Goal: Information Seeking & Learning: Learn about a topic

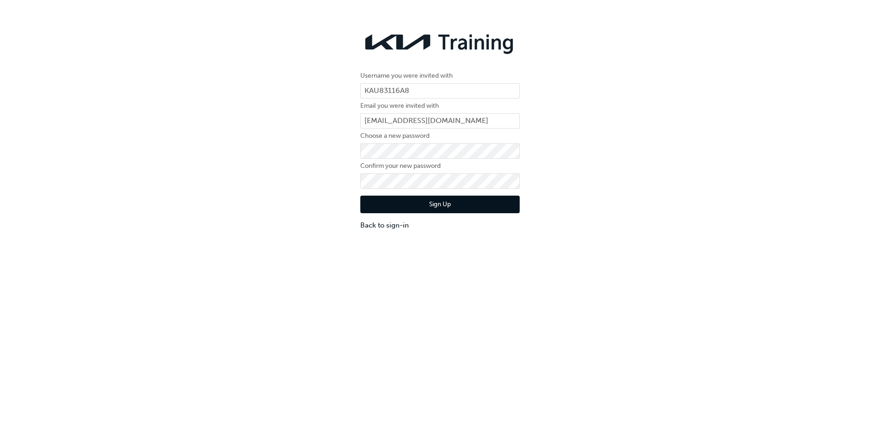
click at [438, 207] on button "Sign Up" at bounding box center [440, 205] width 159 height 18
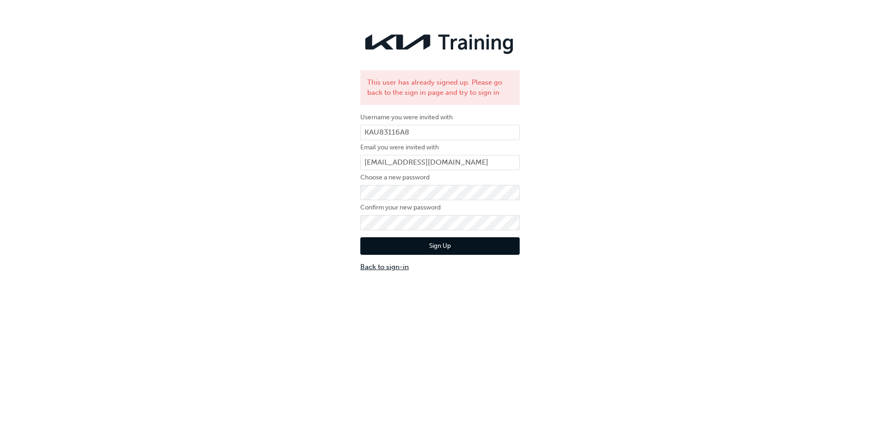
click at [383, 264] on link "Back to sign-in" at bounding box center [440, 267] width 159 height 11
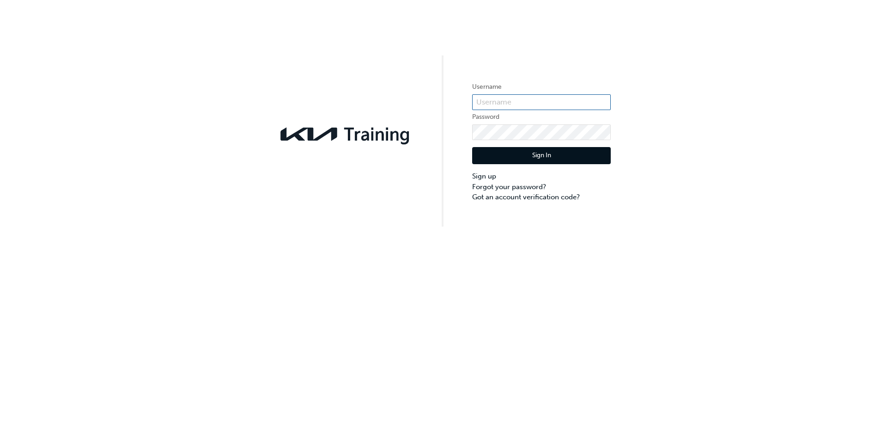
type input "KAU83116A8"
click at [513, 157] on button "Sign In" at bounding box center [541, 156] width 139 height 18
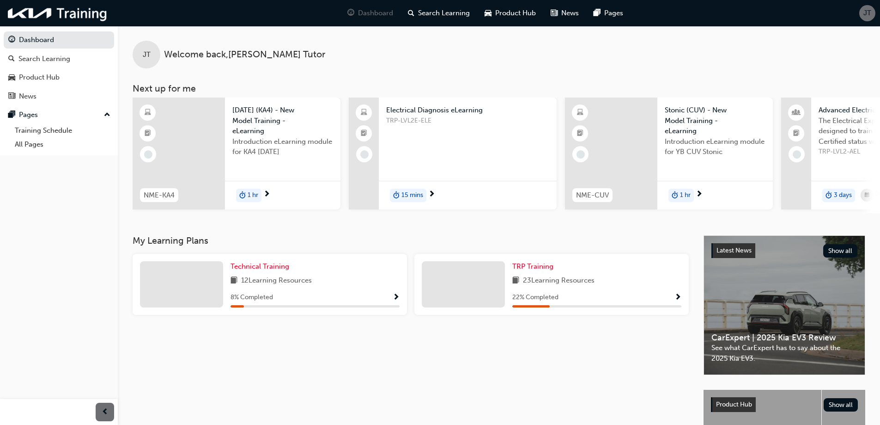
click at [290, 287] on span "12 Learning Resources" at bounding box center [276, 281] width 71 height 12
click at [242, 270] on span "Technical Training" at bounding box center [260, 266] width 59 height 8
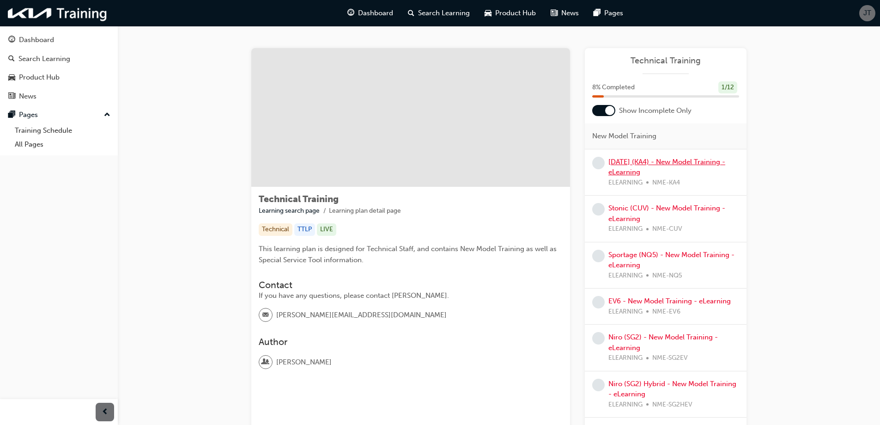
click at [627, 175] on link "[DATE] (KA4) - New Model Training - eLearning" at bounding box center [667, 167] width 117 height 19
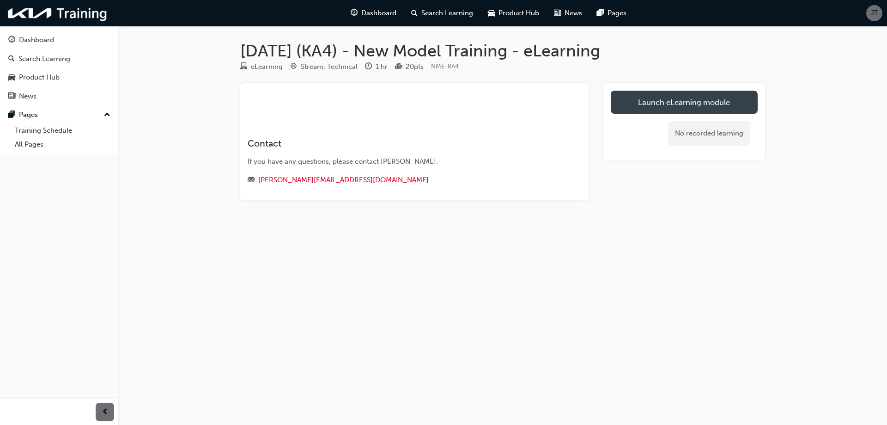
click at [687, 105] on link "Launch eLearning module" at bounding box center [684, 102] width 147 height 23
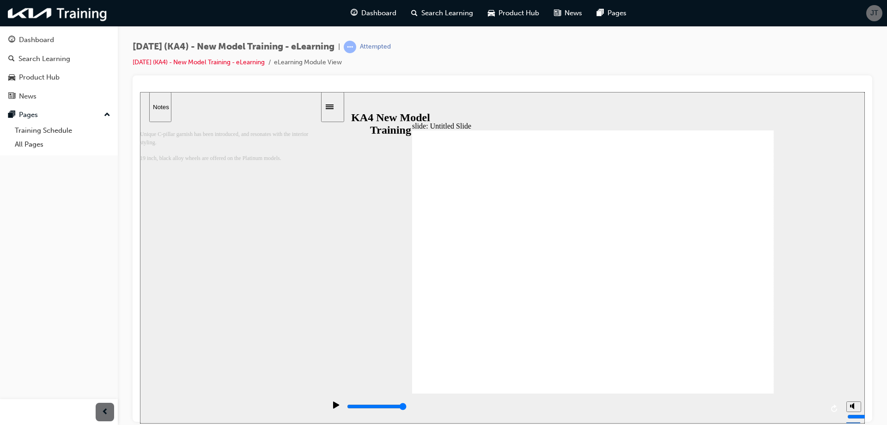
click at [775, 260] on div "slide: Untitled Slide Design and Styling 직선 연결선 3 Oval 1 back button.png next b…" at bounding box center [502, 257] width 725 height 331
click at [775, 262] on div "slide: Untitled Slide Design and Styling 직선 연결선 3 back button.png next button.p…" at bounding box center [502, 257] width 725 height 331
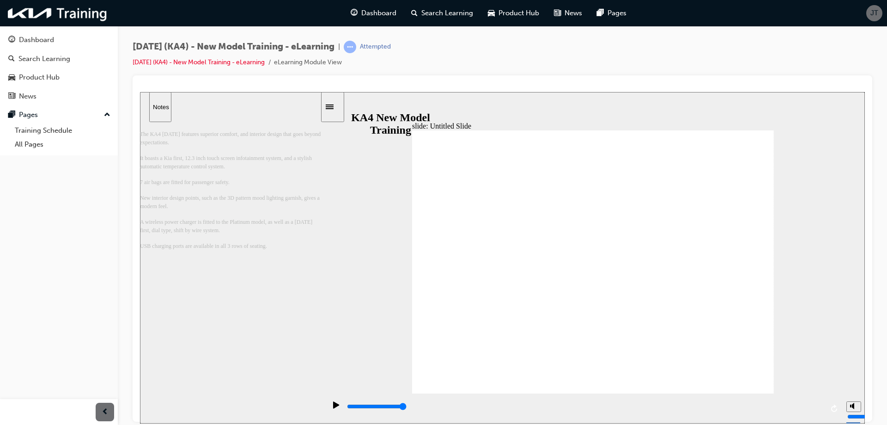
click at [690, 404] on div "playback controls" at bounding box center [584, 408] width 516 height 30
click at [617, 409] on div "playback controls" at bounding box center [584, 408] width 516 height 30
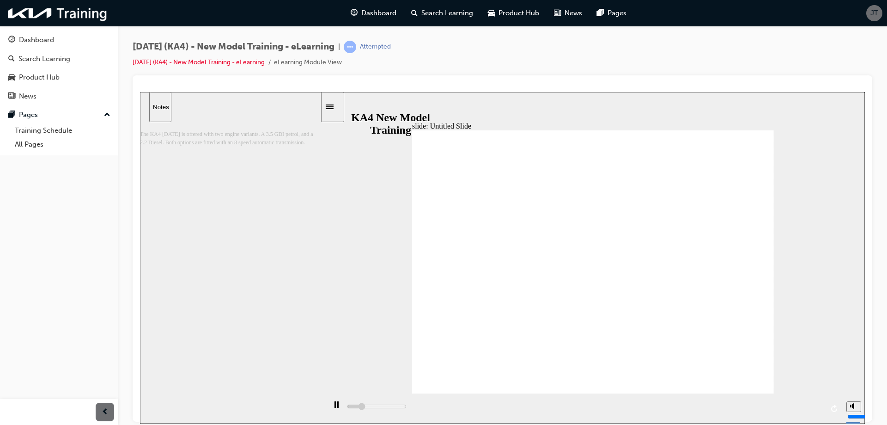
click at [619, 408] on div "playback controls" at bounding box center [584, 408] width 516 height 30
drag, startPoint x: 493, startPoint y: 408, endPoint x: 858, endPoint y: 398, distance: 364.8
click at [831, 398] on div "playback controls" at bounding box center [584, 408] width 516 height 30
click at [835, 409] on icon "replay" at bounding box center [834, 407] width 7 height 7
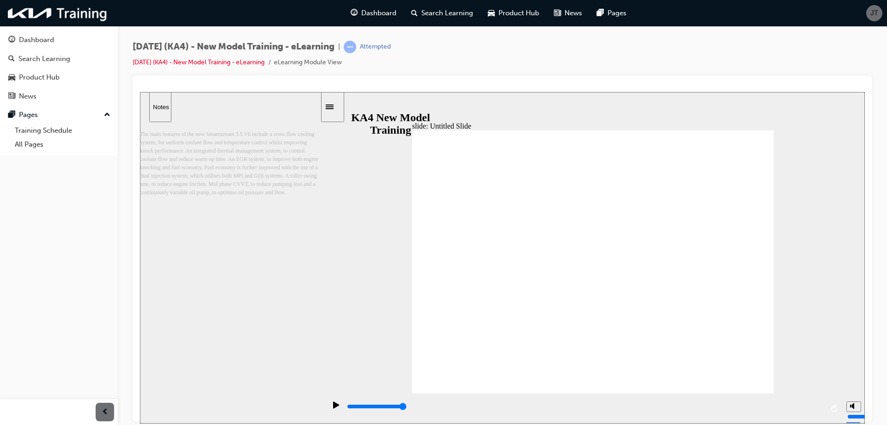
click at [783, 280] on div "slide: Untitled Slide 직선 연결선 3 ▶Oil Pump Control Principle High-pressure contro…" at bounding box center [502, 257] width 725 height 331
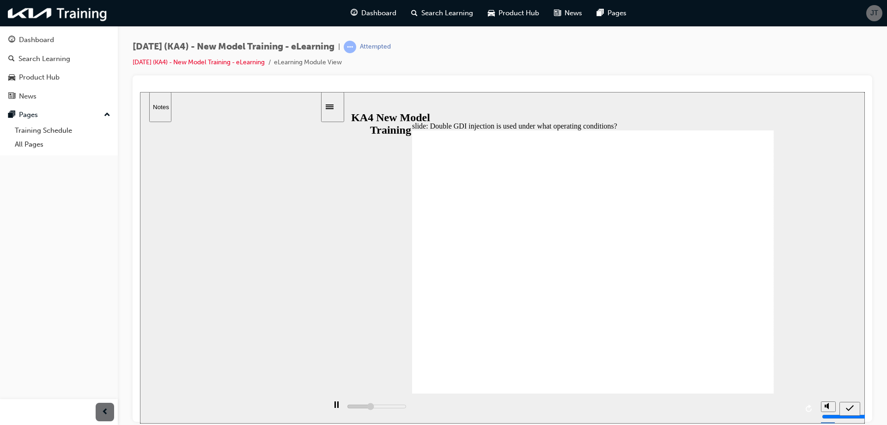
type input "2000"
radio input "true"
click at [845, 407] on div "submit" at bounding box center [849, 408] width 13 height 10
type input "5000"
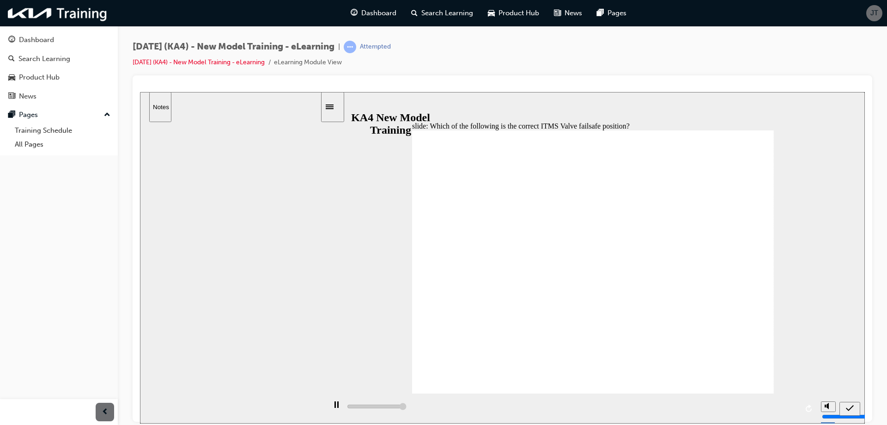
radio input "true"
click at [847, 403] on icon "submit" at bounding box center [850, 407] width 8 height 8
type input "5000"
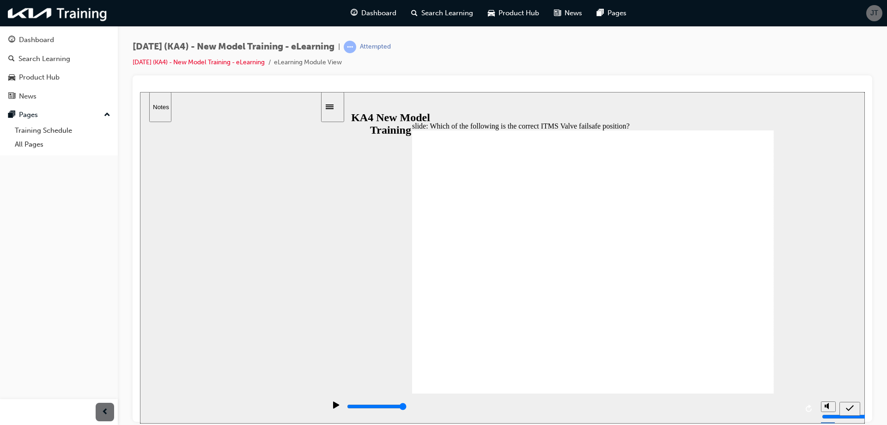
radio input "true"
click at [846, 407] on div "submit" at bounding box center [849, 408] width 13 height 10
drag, startPoint x: 591, startPoint y: 287, endPoint x: 535, endPoint y: 287, distance: 56.4
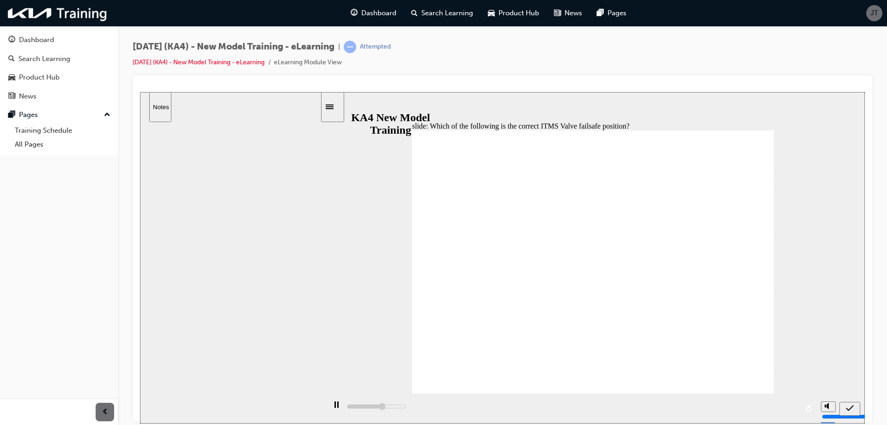
type input "5000"
radio input "false"
radio input "true"
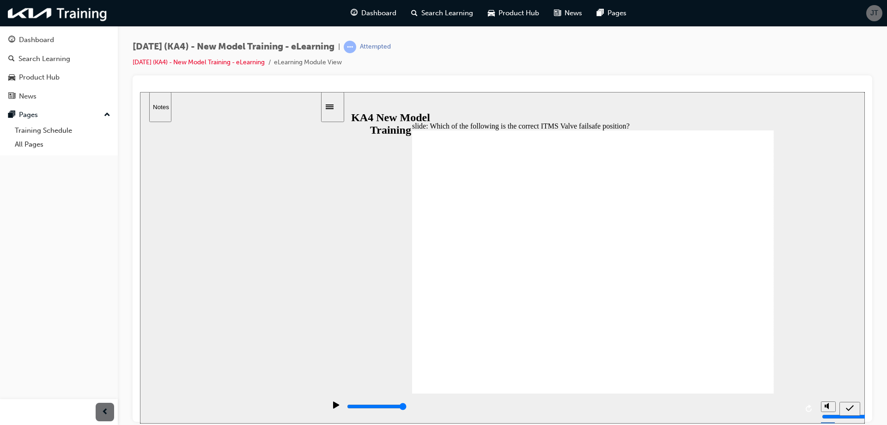
click at [846, 405] on div "submit" at bounding box center [849, 408] width 13 height 10
type input "3000"
radio input "true"
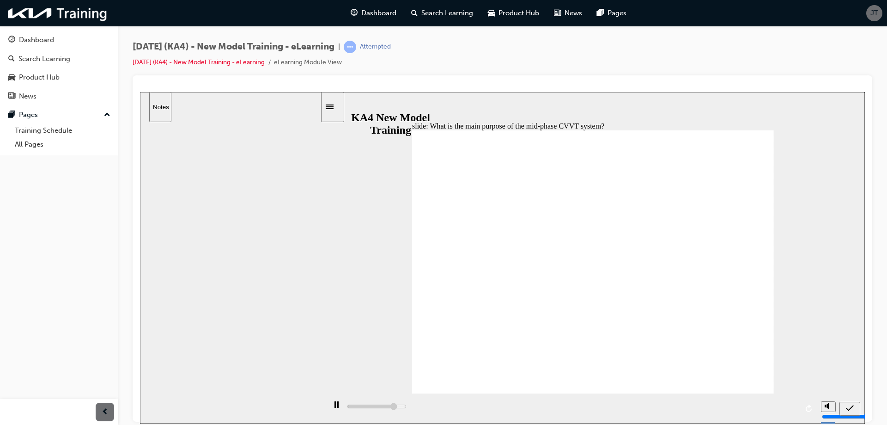
click at [845, 405] on div "submit" at bounding box center [849, 408] width 13 height 10
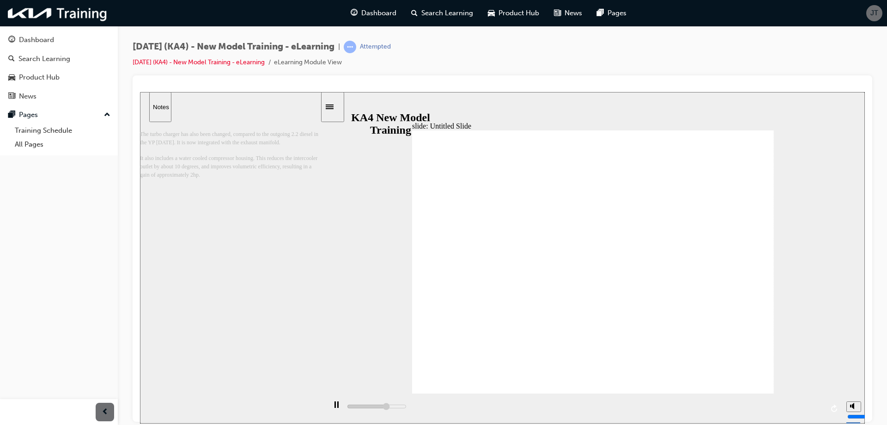
type input "5000"
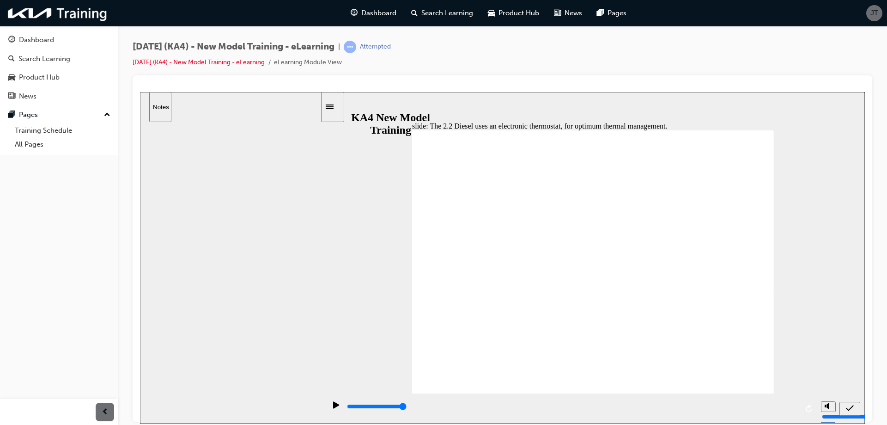
radio input "true"
click at [850, 406] on icon "submit" at bounding box center [850, 407] width 8 height 8
type input "5000"
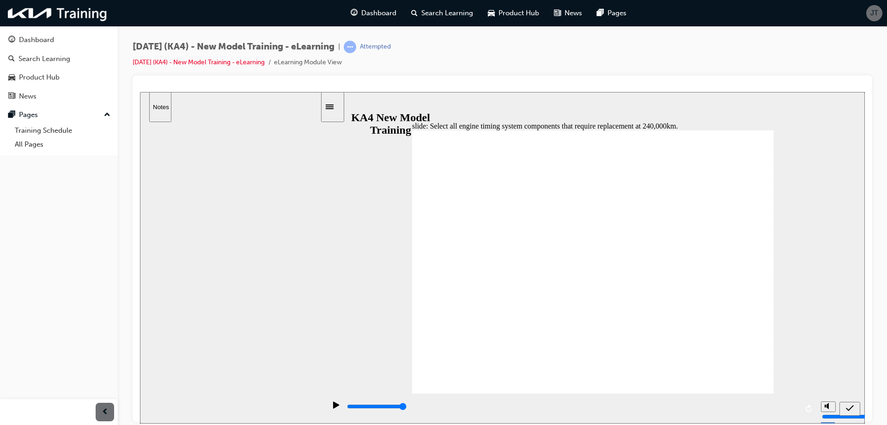
checkbox input "true"
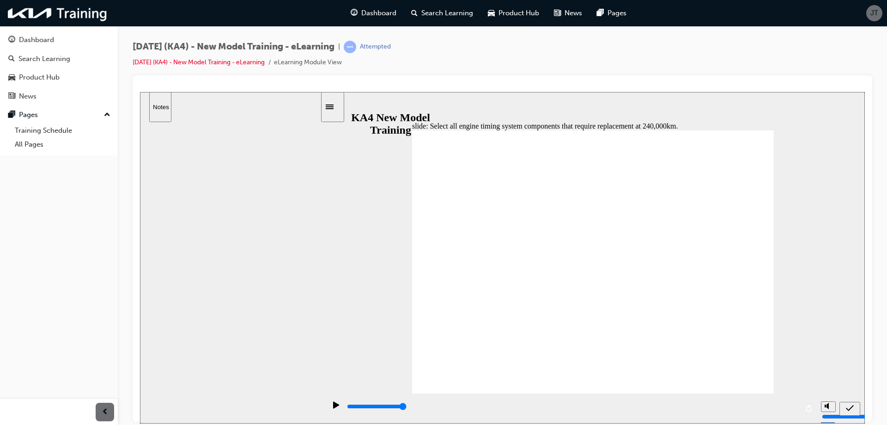
drag, startPoint x: 441, startPoint y: 275, endPoint x: 440, endPoint y: 293, distance: 18.5
checkbox input "true"
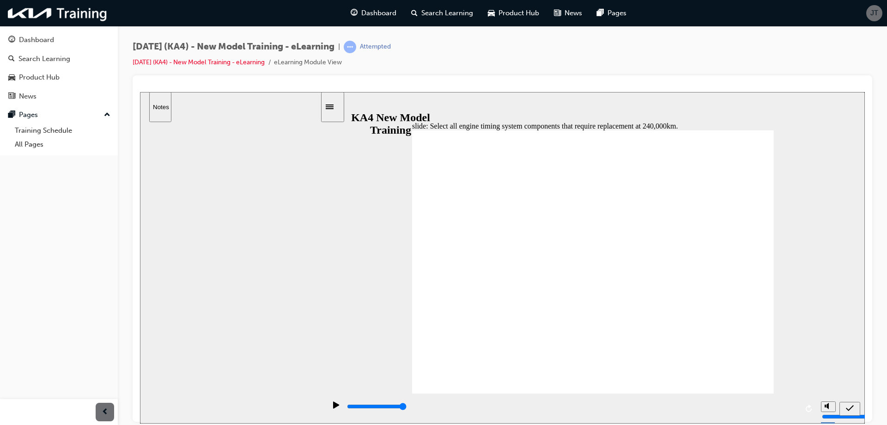
checkbox input "true"
click at [847, 410] on icon "submit" at bounding box center [850, 407] width 8 height 8
type input "5000"
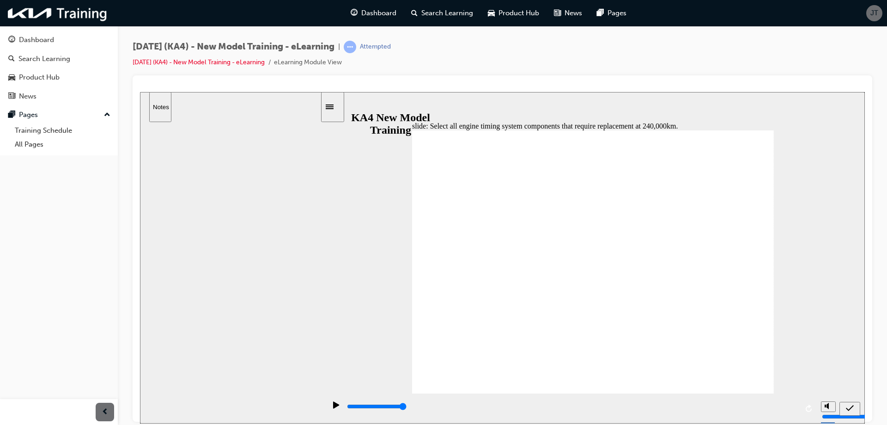
checkbox input "false"
click at [847, 405] on icon "submit" at bounding box center [850, 407] width 8 height 8
click at [847, 406] on icon "submit" at bounding box center [850, 407] width 8 height 8
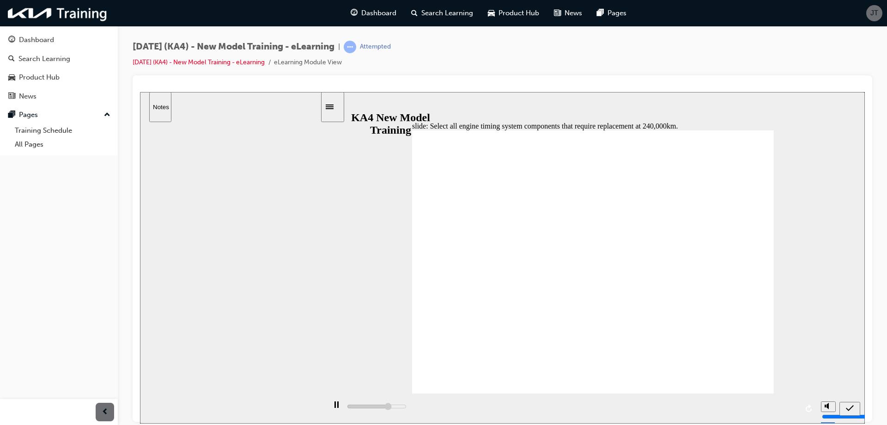
type input "5000"
checkbox input "true"
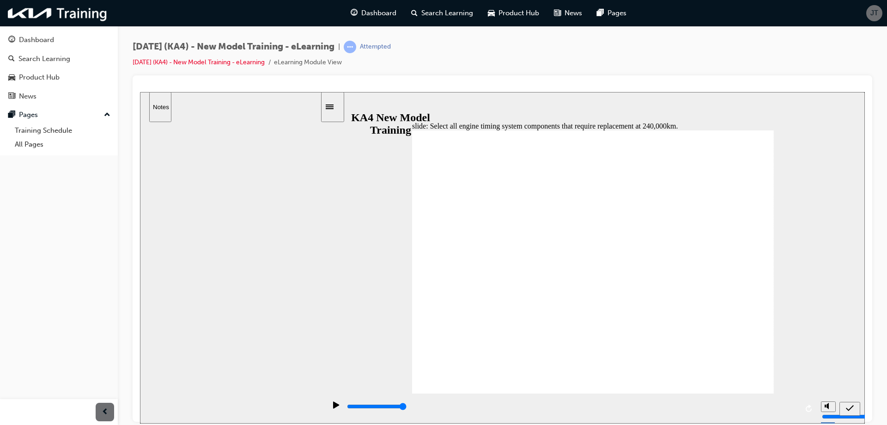
checkbox input "false"
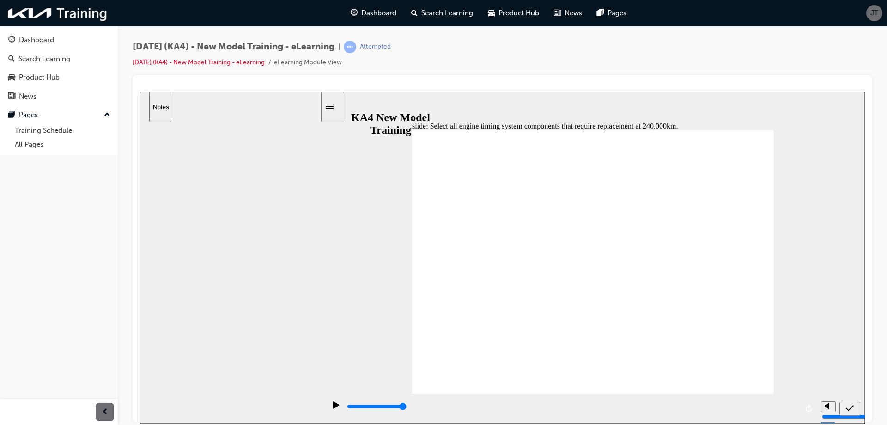
click at [849, 410] on icon "submit" at bounding box center [850, 407] width 8 height 8
type input "5000"
checkbox input "true"
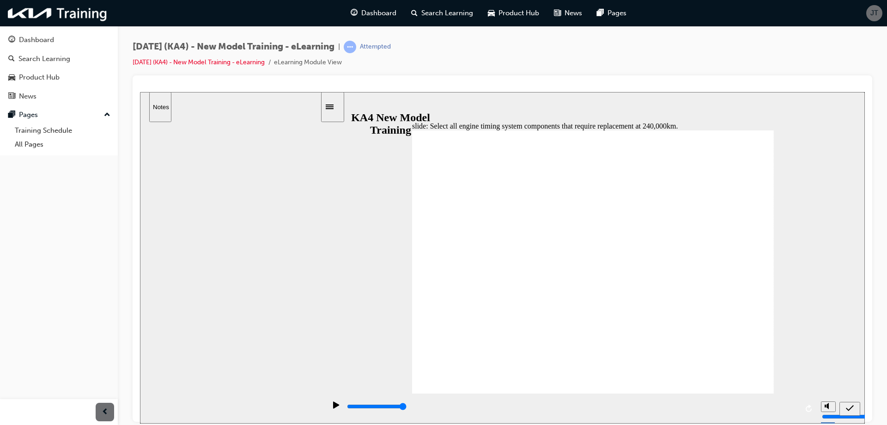
click at [843, 409] on div "submit" at bounding box center [849, 408] width 13 height 10
type input "5000"
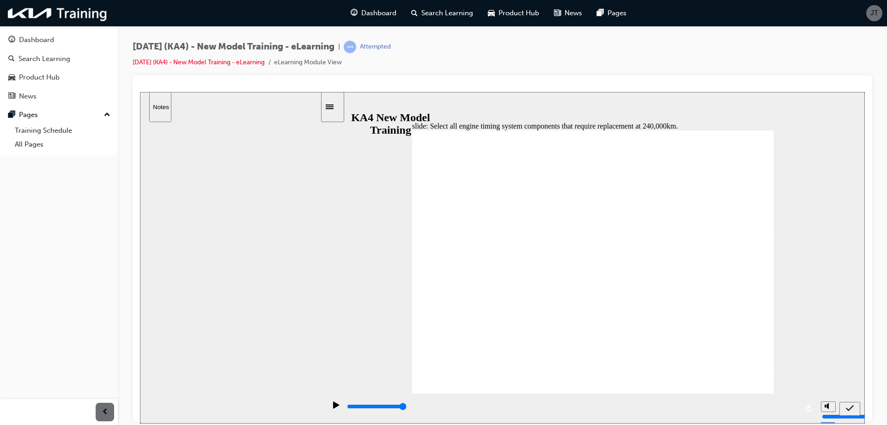
checkbox input "false"
checkbox input "true"
click at [849, 409] on icon "submit" at bounding box center [850, 407] width 8 height 6
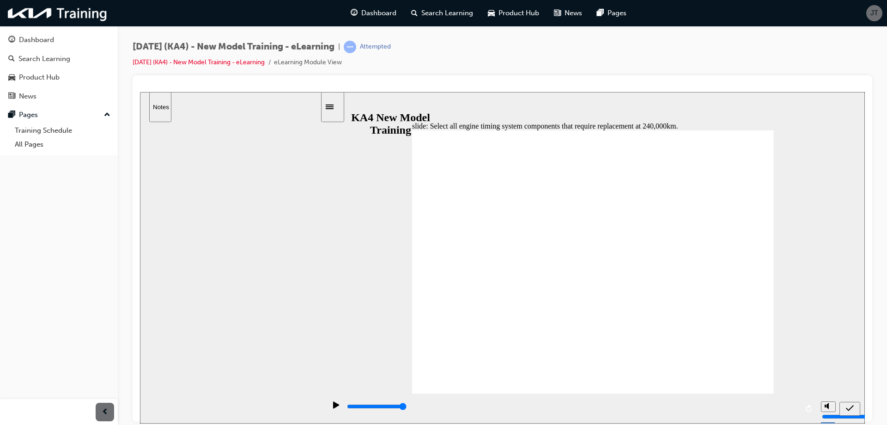
type input "5000"
checkbox input "true"
click at [848, 406] on icon "submit" at bounding box center [850, 407] width 8 height 8
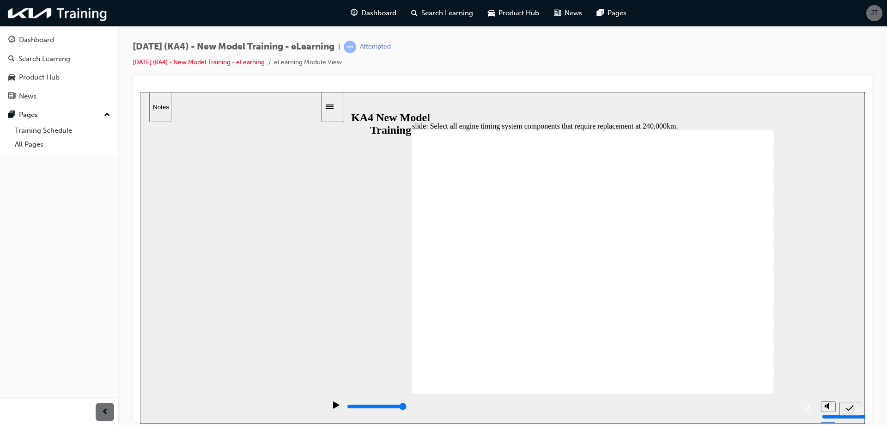
type input "5000"
checkbox input "false"
click at [845, 404] on div "submit" at bounding box center [849, 408] width 13 height 10
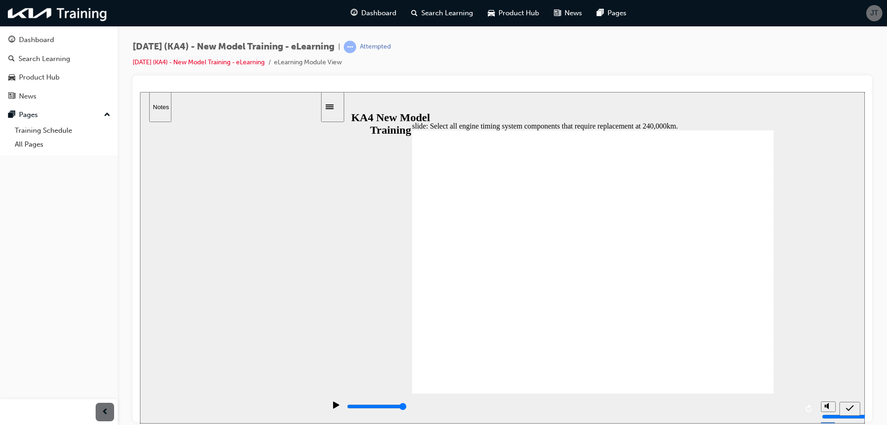
type input "5000"
checkbox input "true"
click at [851, 408] on icon "submit" at bounding box center [850, 407] width 8 height 8
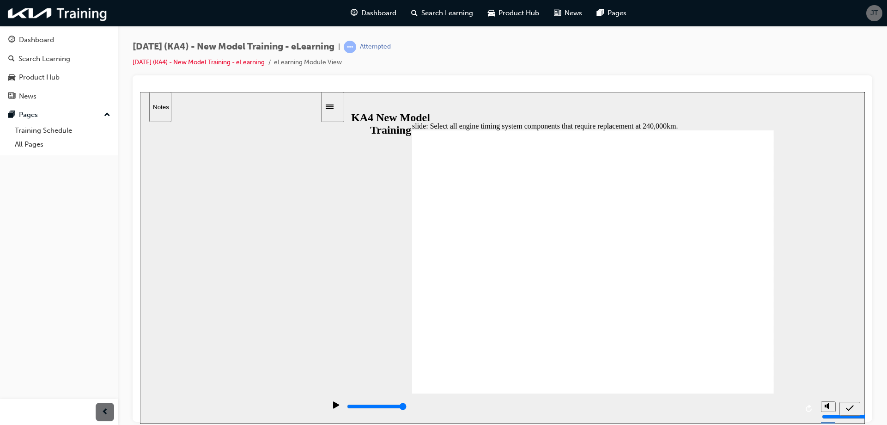
type input "5000"
checkbox input "false"
drag, startPoint x: 467, startPoint y: 272, endPoint x: 433, endPoint y: 263, distance: 35.3
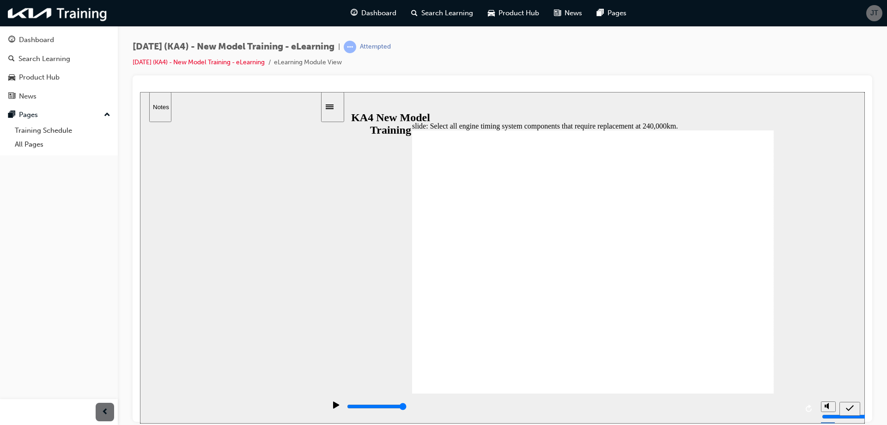
checkbox input "false"
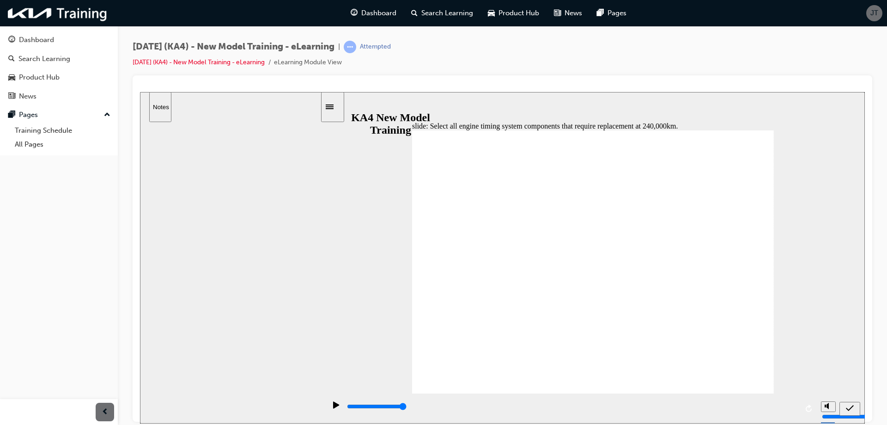
checkbox input "false"
checkbox input "true"
click at [852, 408] on icon "submit" at bounding box center [850, 407] width 8 height 8
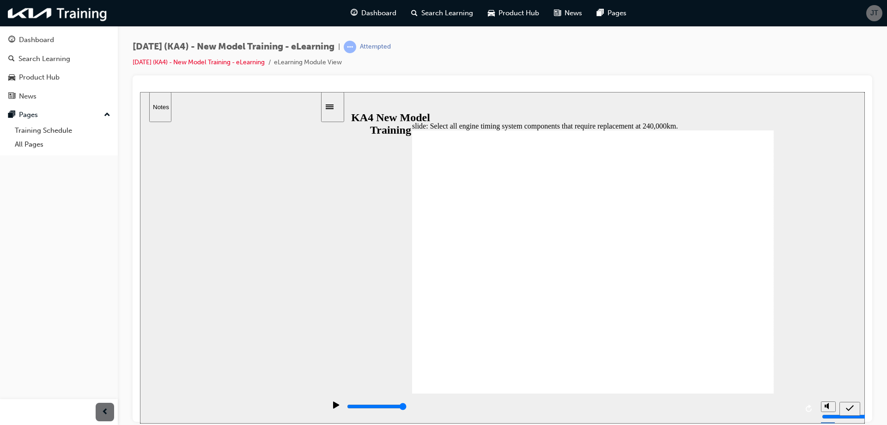
type input "5000"
checkbox input "true"
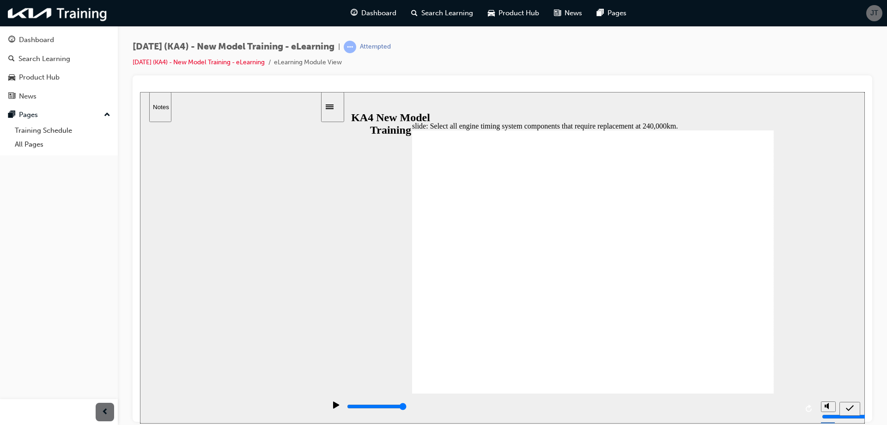
click at [845, 407] on div "submit" at bounding box center [849, 408] width 13 height 10
type input "5000"
checkbox input "true"
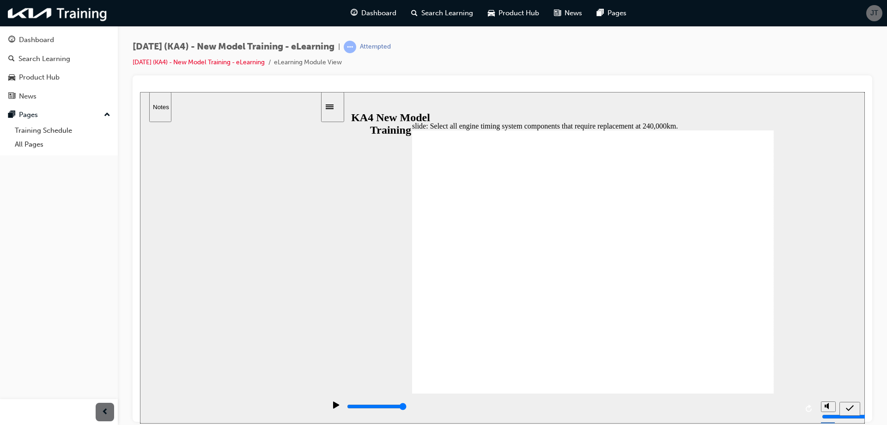
click at [844, 406] on div "submit" at bounding box center [849, 408] width 13 height 10
type input "5000"
checkbox input "true"
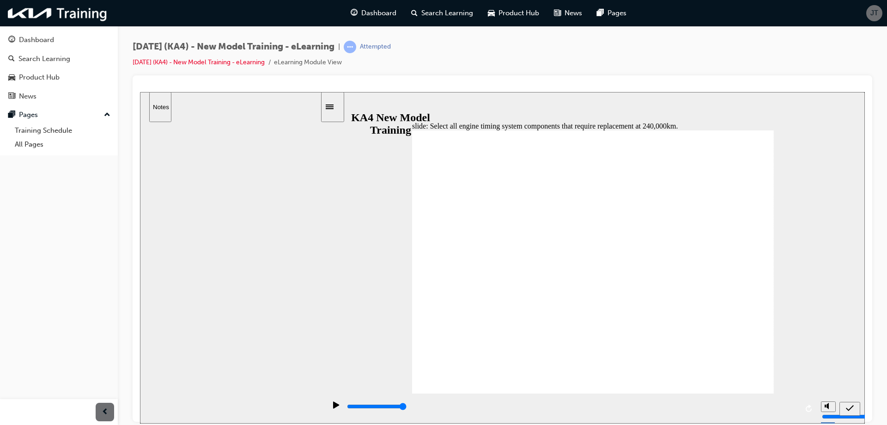
click at [844, 407] on div "submit" at bounding box center [849, 408] width 13 height 10
type input "5000"
checkbox input "true"
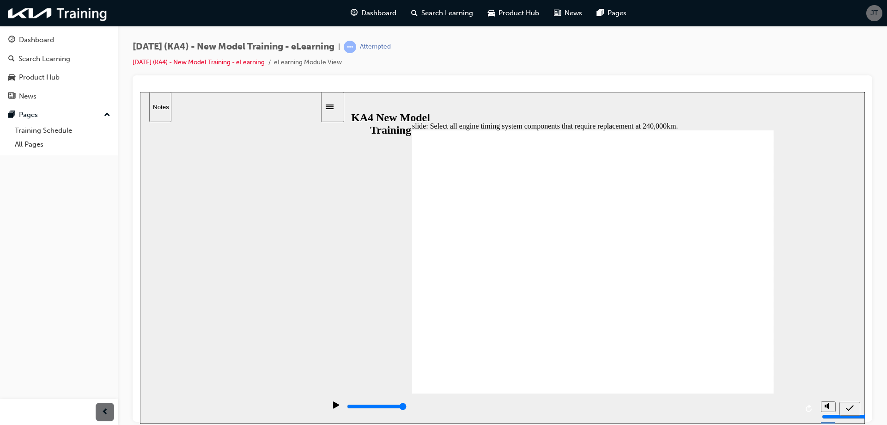
click at [854, 405] on icon "submit" at bounding box center [850, 407] width 8 height 8
type input "5000"
checkbox input "false"
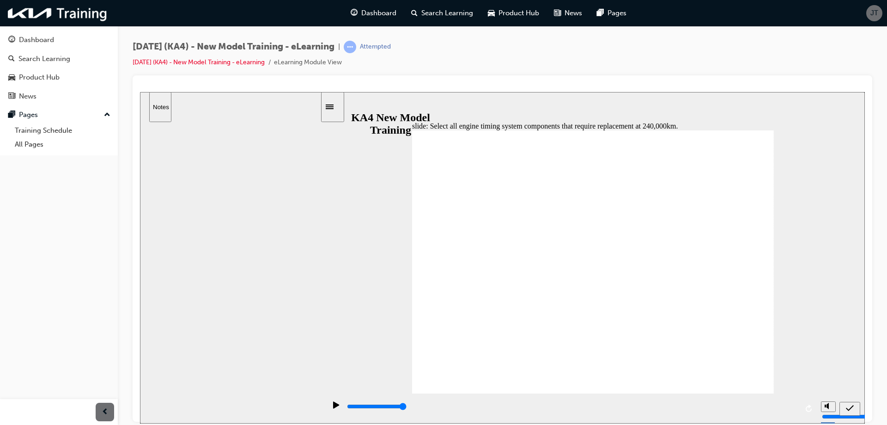
click at [849, 409] on icon "submit" at bounding box center [850, 407] width 8 height 6
type input "5000"
checkbox input "false"
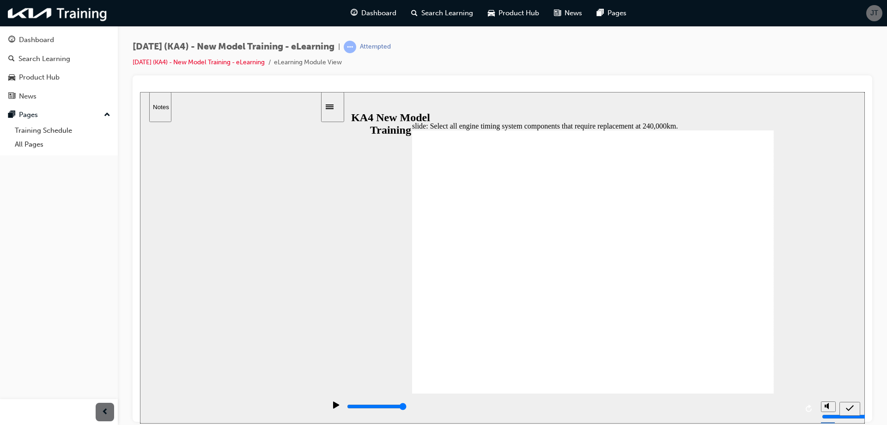
click at [843, 409] on div "submit" at bounding box center [849, 408] width 13 height 10
type input "5000"
drag, startPoint x: 440, startPoint y: 282, endPoint x: 458, endPoint y: 280, distance: 17.7
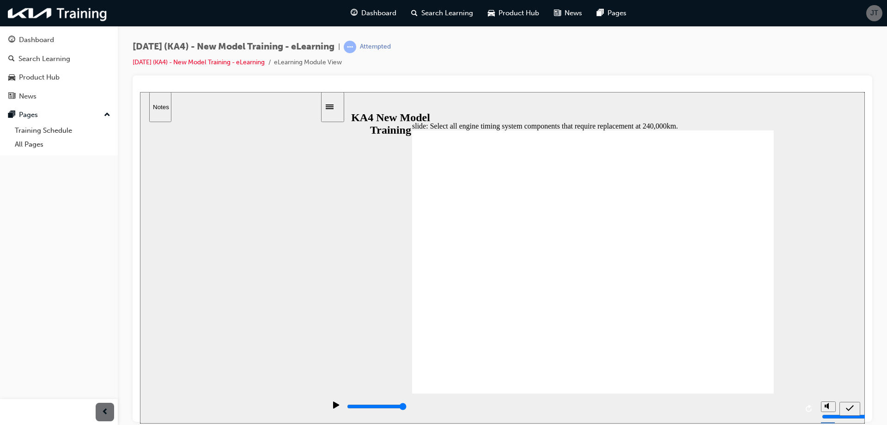
checkbox input "false"
click at [857, 413] on div "submit" at bounding box center [849, 408] width 13 height 10
type input "5000"
drag, startPoint x: 443, startPoint y: 252, endPoint x: 465, endPoint y: 259, distance: 22.9
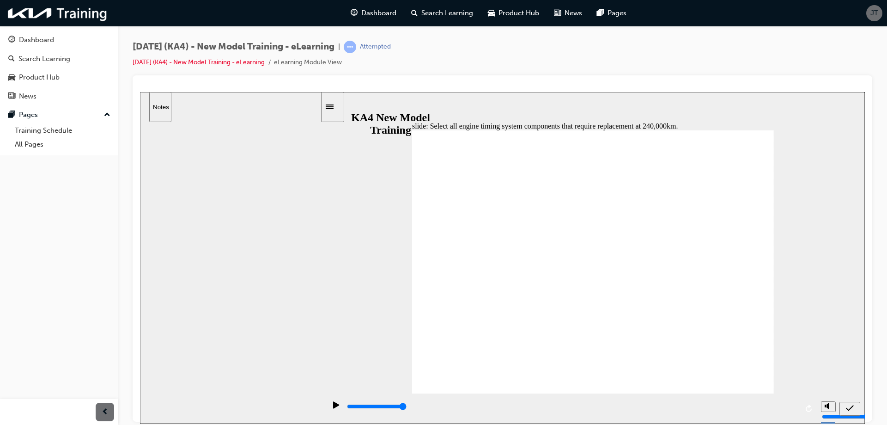
checkbox input "false"
click at [851, 404] on icon "submit" at bounding box center [850, 407] width 8 height 8
type input "5000"
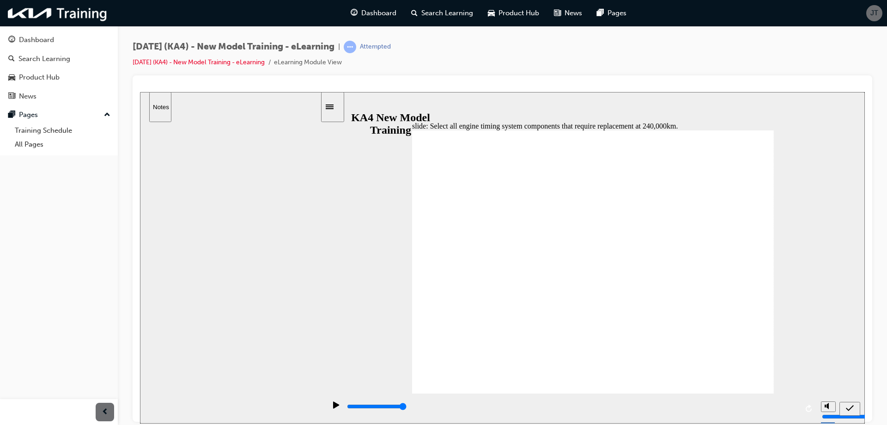
drag, startPoint x: 471, startPoint y: 249, endPoint x: 465, endPoint y: 240, distance: 10.4
checkbox input "false"
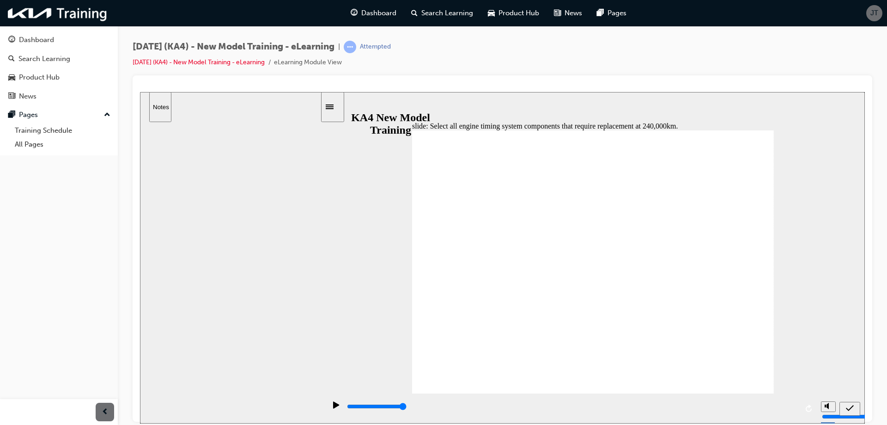
drag, startPoint x: 436, startPoint y: 330, endPoint x: 517, endPoint y: 335, distance: 81.5
checkbox input "true"
click at [847, 407] on div "submit" at bounding box center [849, 408] width 13 height 10
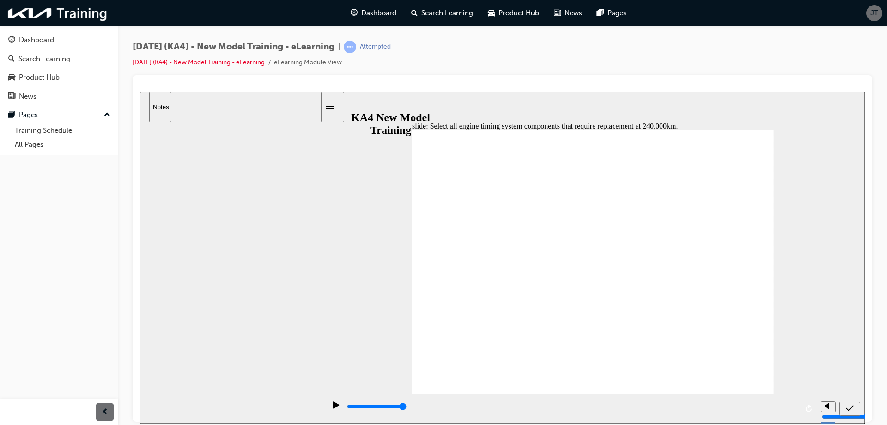
type input "5000"
checkbox input "true"
click at [848, 408] on icon "submit" at bounding box center [850, 407] width 8 height 6
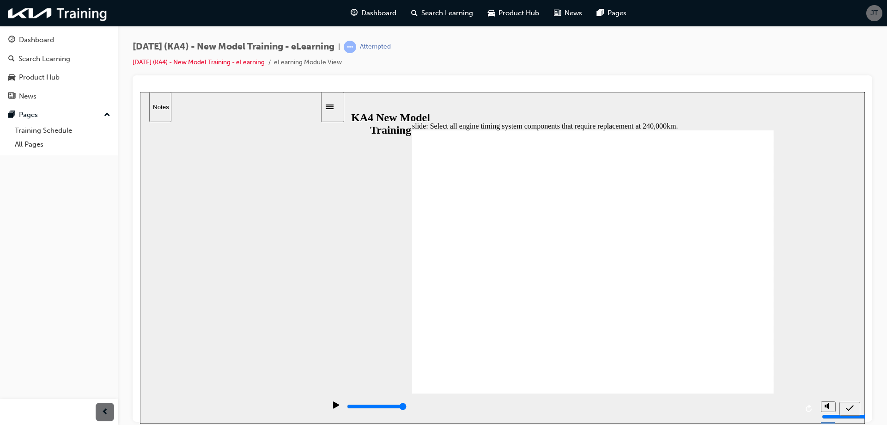
type input "5000"
drag, startPoint x: 437, startPoint y: 285, endPoint x: 766, endPoint y: 388, distance: 344.4
checkbox input "true"
click at [850, 406] on icon "submit" at bounding box center [850, 407] width 8 height 8
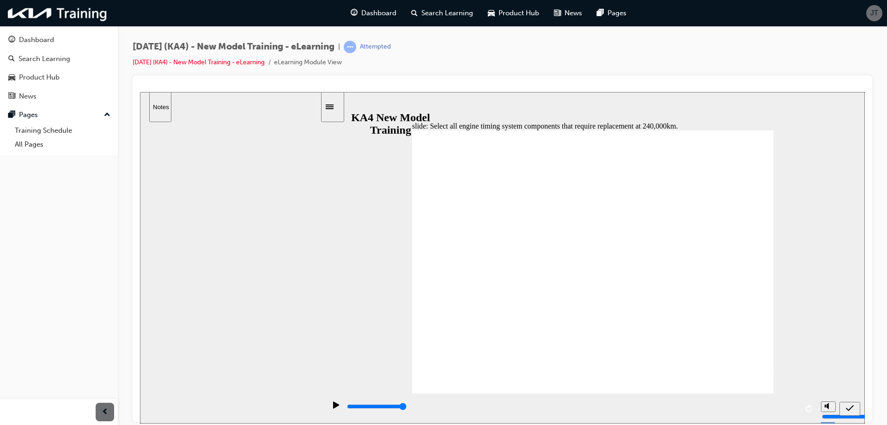
type input "5000"
checkbox input "true"
click at [849, 408] on icon "submit" at bounding box center [850, 407] width 8 height 8
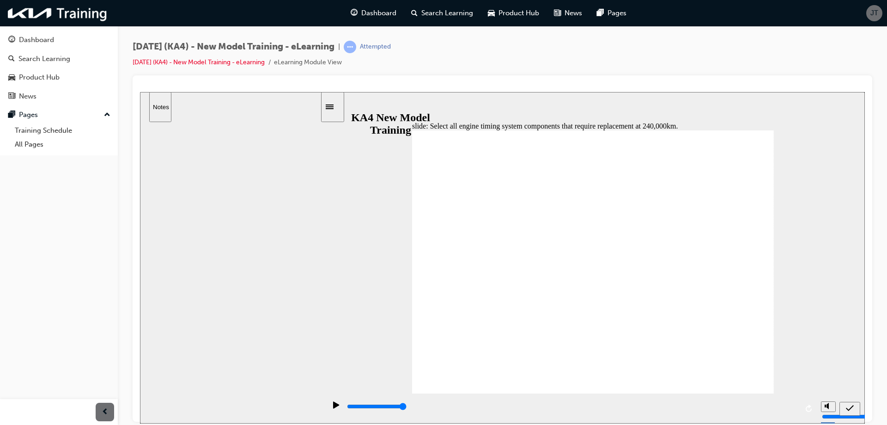
type input "5000"
checkbox input "true"
click at [843, 407] on div "submit" at bounding box center [849, 408] width 13 height 10
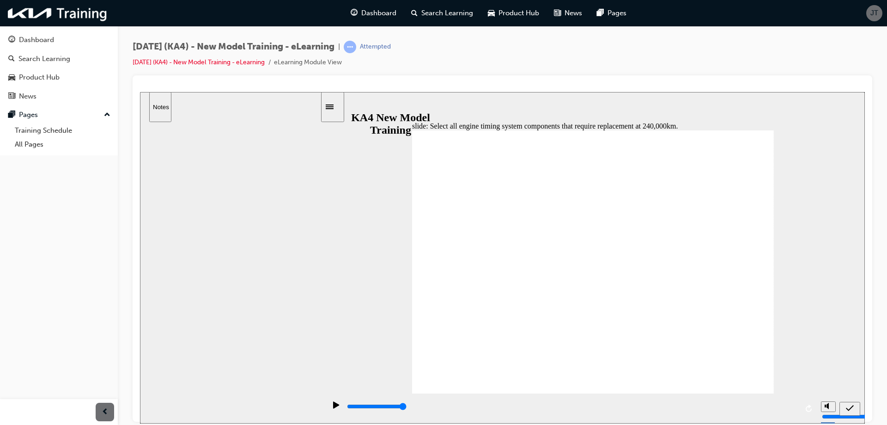
type input "5000"
checkbox input "true"
click at [329, 410] on div "play/pause" at bounding box center [337, 409] width 16 height 16
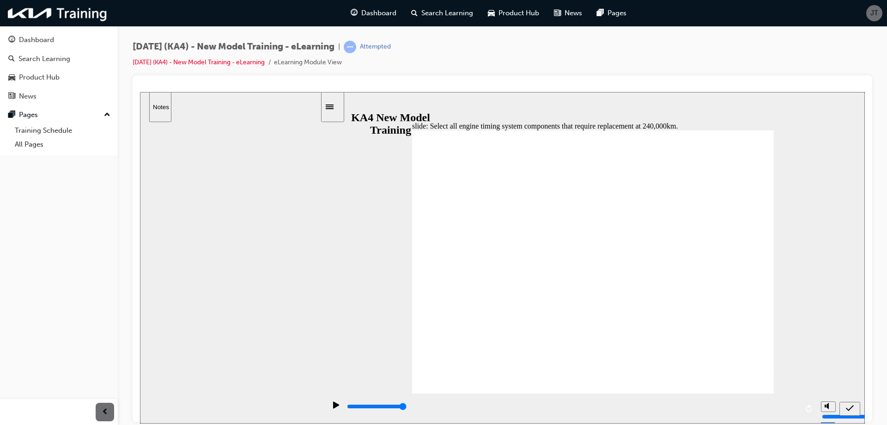
checkbox input "true"
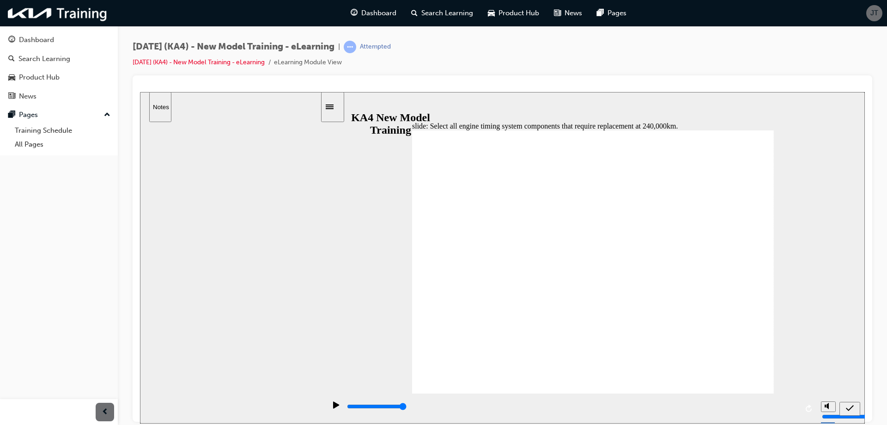
checkbox input "true"
click at [333, 408] on icon "play/pause" at bounding box center [336, 404] width 6 height 7
checkbox input "true"
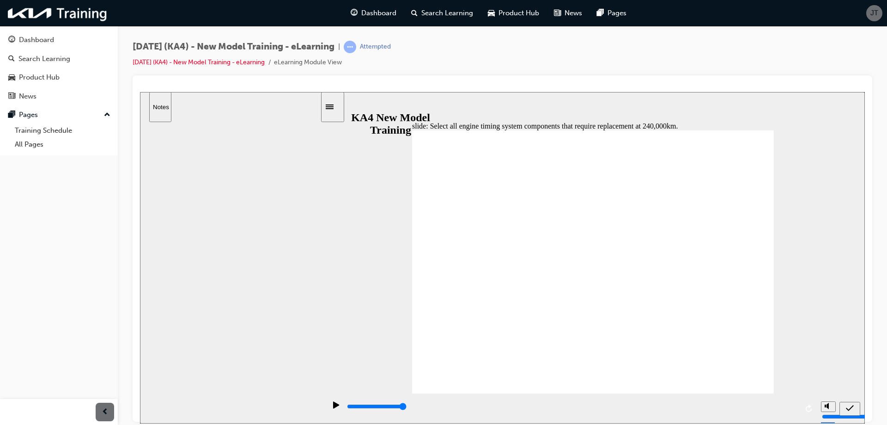
checkbox input "true"
drag, startPoint x: 440, startPoint y: 209, endPoint x: 438, endPoint y: 231, distance: 22.2
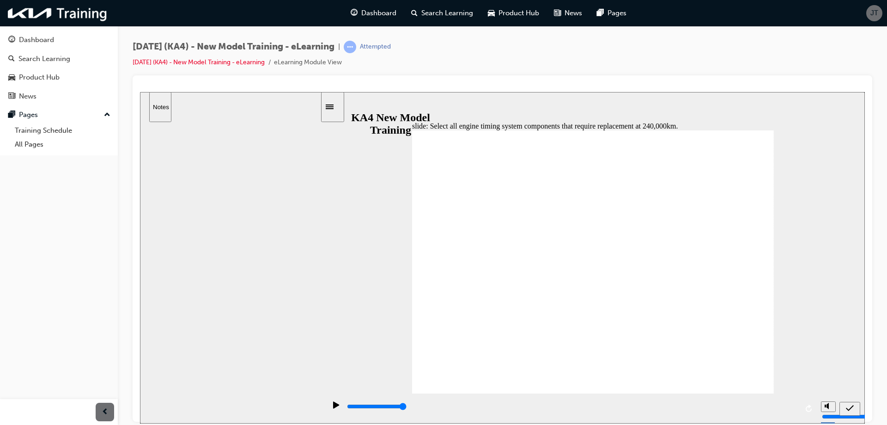
checkbox input "false"
checkbox input "true"
drag, startPoint x: 441, startPoint y: 266, endPoint x: 440, endPoint y: 274, distance: 7.9
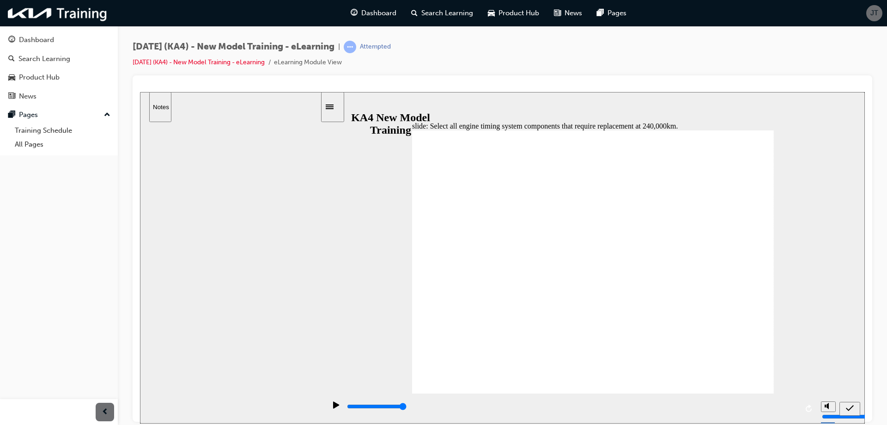
checkbox input "false"
drag, startPoint x: 440, startPoint y: 274, endPoint x: 440, endPoint y: 279, distance: 5.1
checkbox input "false"
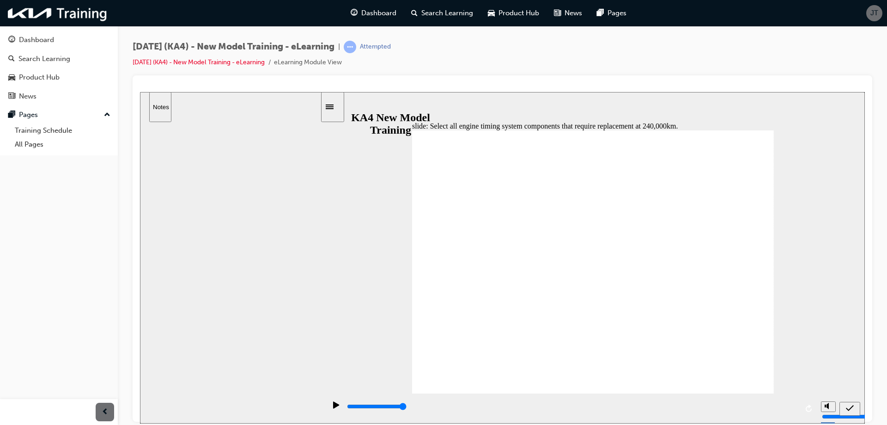
checkbox input "false"
checkbox input "true"
click at [846, 408] on div "submit" at bounding box center [849, 408] width 13 height 10
